Goal: Task Accomplishment & Management: Use online tool/utility

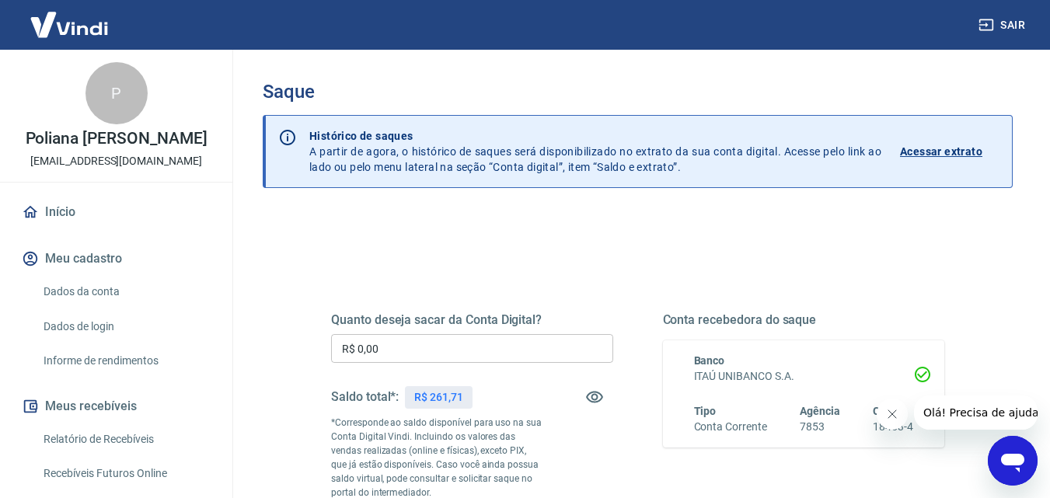
click at [434, 349] on input "R$ 0,00" at bounding box center [472, 348] width 282 height 29
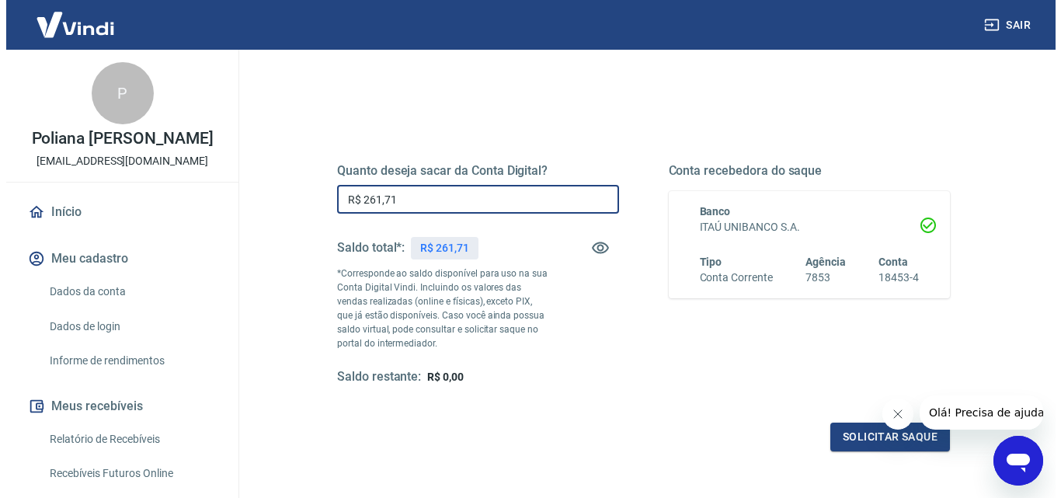
scroll to position [155, 0]
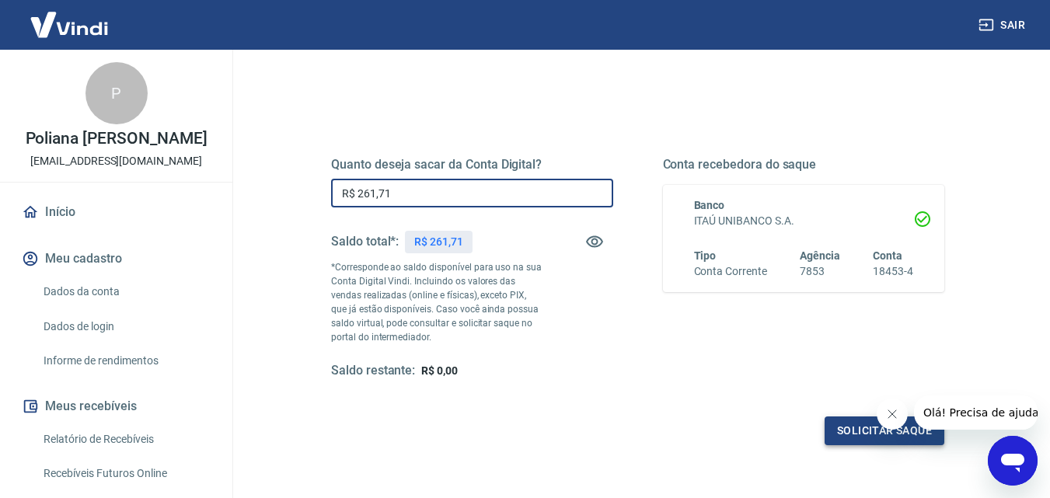
type input "R$ 261,71"
click at [842, 435] on button "Solicitar saque" at bounding box center [884, 430] width 120 height 29
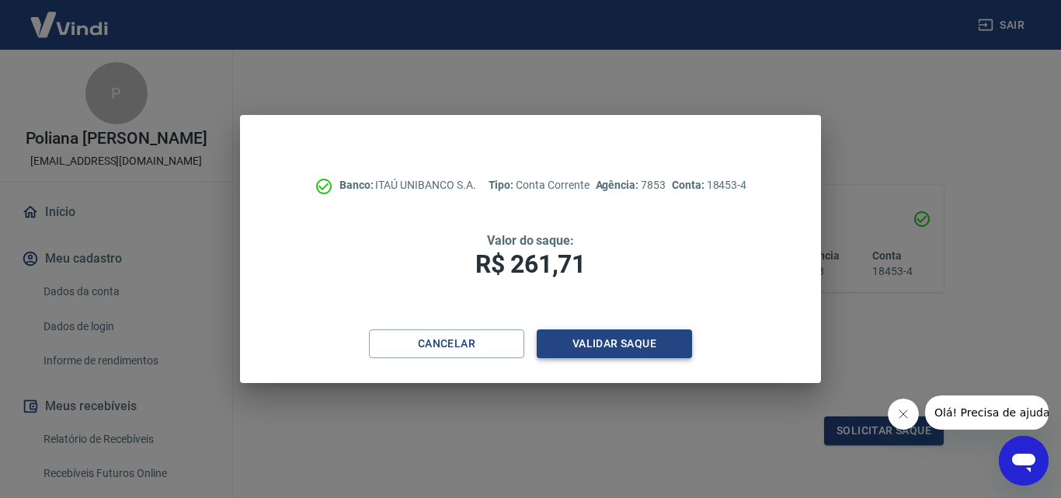
click at [608, 357] on button "Validar saque" at bounding box center [614, 343] width 155 height 29
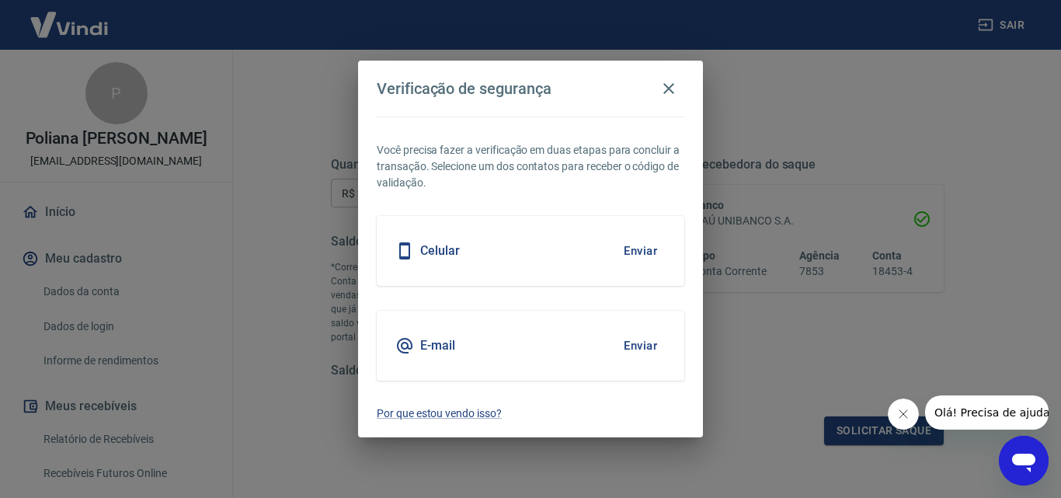
click at [641, 365] on div "E-mail Enviar" at bounding box center [531, 346] width 308 height 70
click at [637, 347] on button "Enviar" at bounding box center [640, 345] width 51 height 33
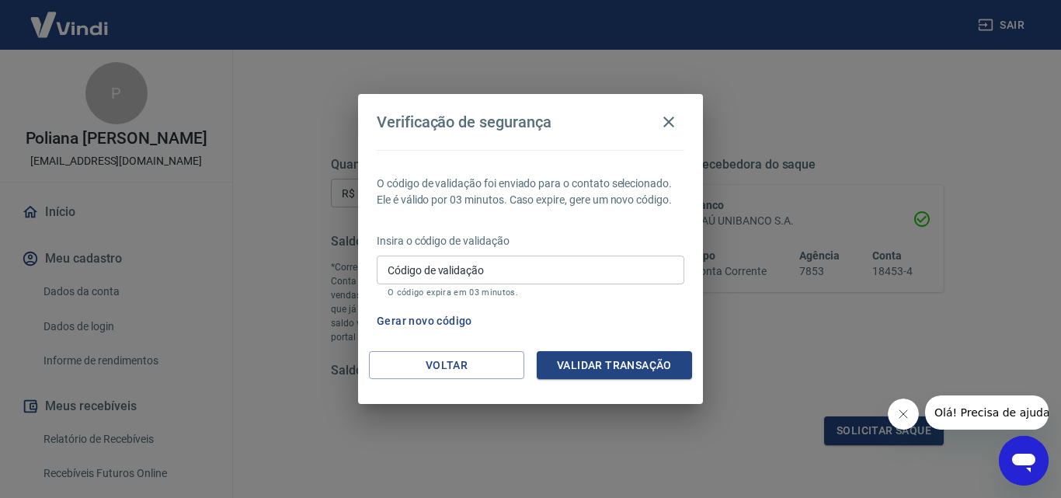
click at [612, 252] on div "Insira o código de validação Código de validação Código de validação O código e…" at bounding box center [531, 267] width 308 height 68
click at [613, 258] on input "Código de validação" at bounding box center [531, 270] width 308 height 29
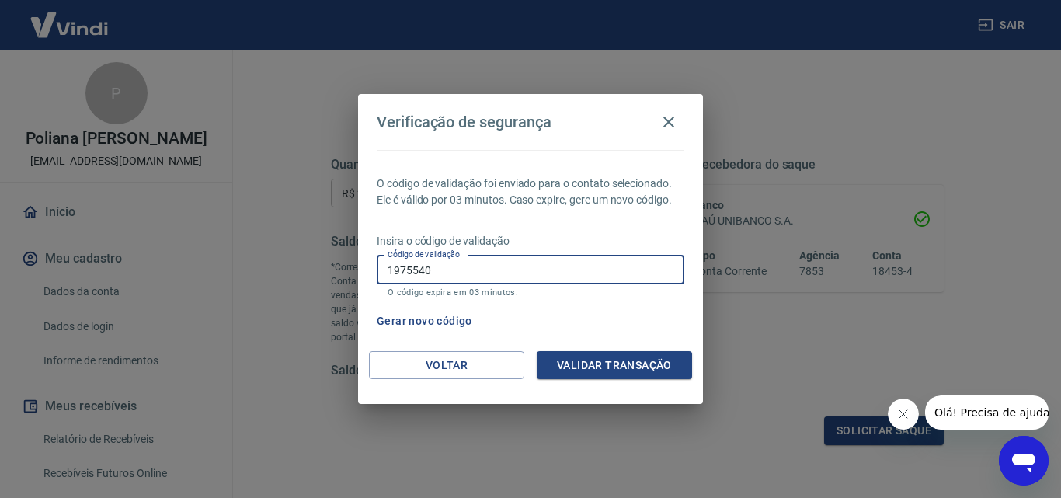
click at [645, 358] on button "Validar transação" at bounding box center [614, 365] width 155 height 29
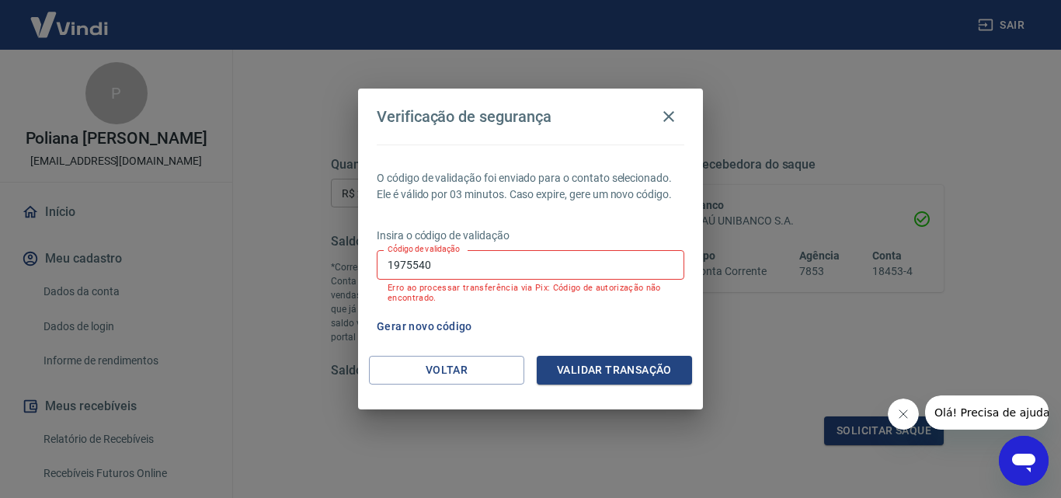
click at [520, 277] on input "1975540" at bounding box center [531, 264] width 308 height 29
type input "197540"
click at [593, 362] on button "Validar transação" at bounding box center [614, 370] width 155 height 29
